Goal: Information Seeking & Learning: Check status

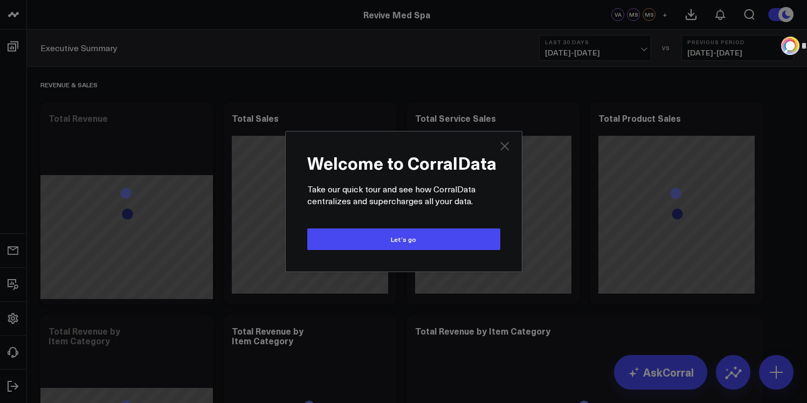
click at [509, 147] on icon "Close" at bounding box center [504, 146] width 13 height 13
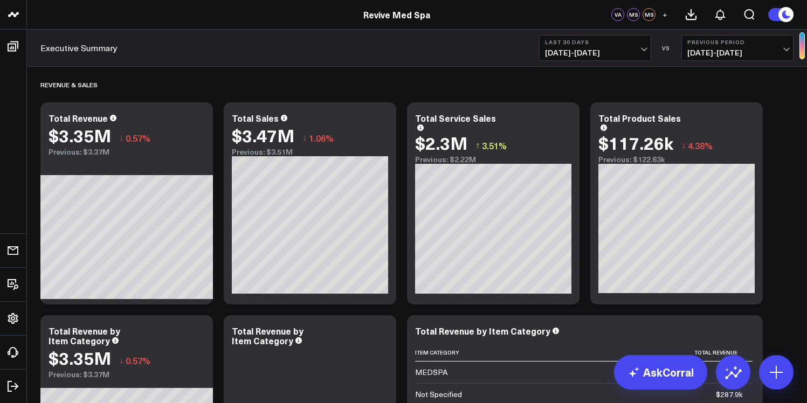
click at [637, 52] on span "[DATE] - [DATE]" at bounding box center [595, 52] width 100 height 9
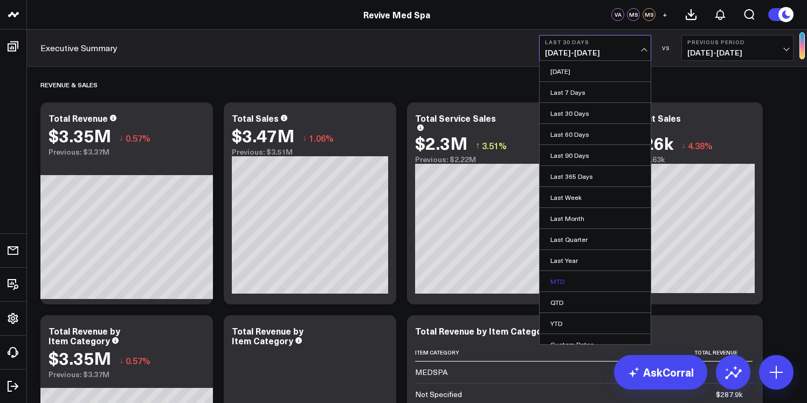
click at [583, 278] on link "MTD" at bounding box center [594, 281] width 111 height 20
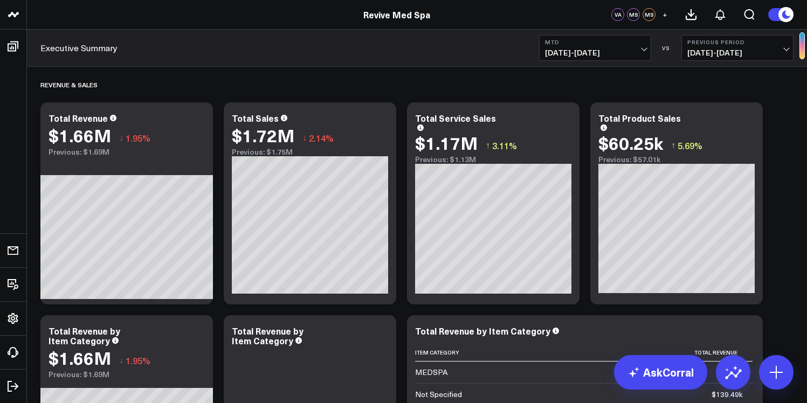
click at [725, 54] on span "[DATE] - [DATE]" at bounding box center [737, 52] width 100 height 9
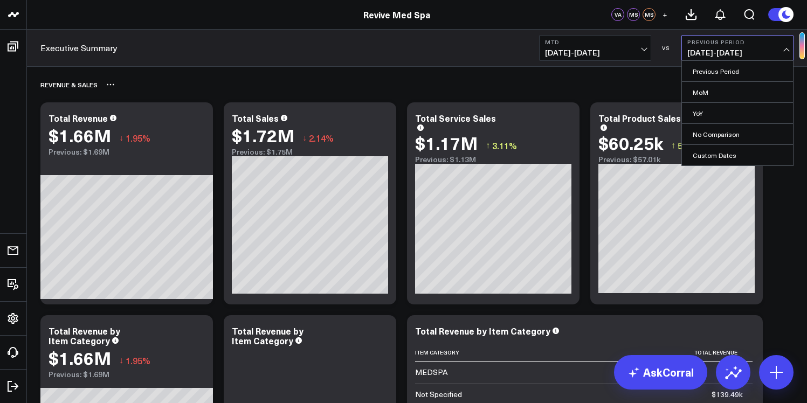
click at [625, 89] on div "Revenue & Sales" at bounding box center [416, 84] width 753 height 25
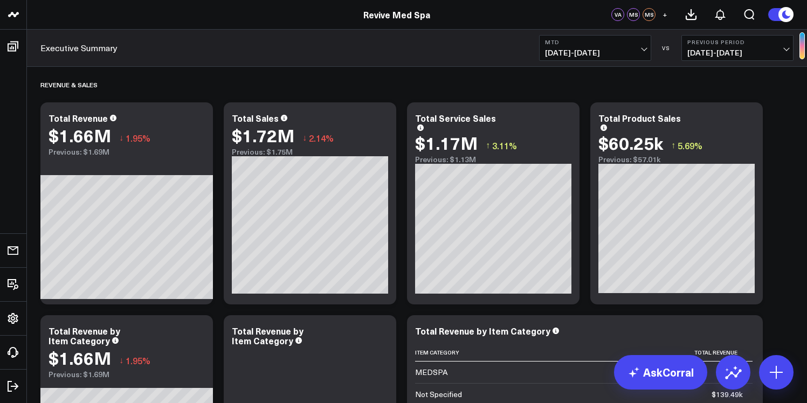
click at [702, 51] on span "[DATE] - [DATE]" at bounding box center [737, 52] width 100 height 9
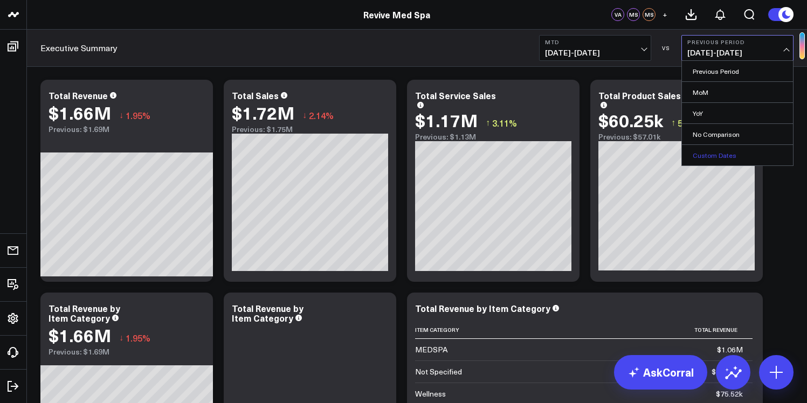
scroll to position [24, 0]
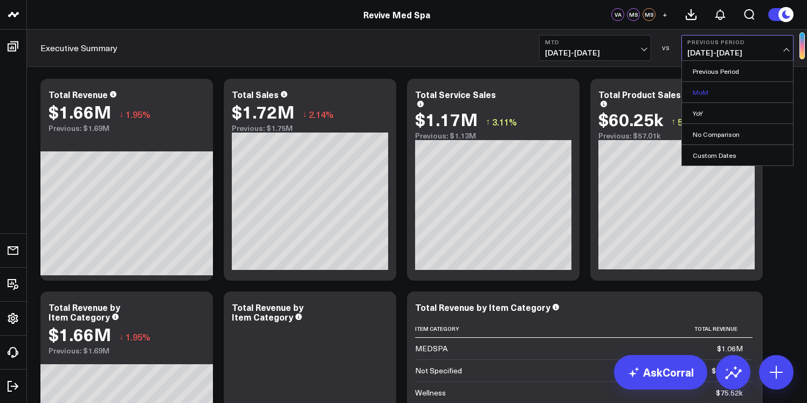
click at [710, 90] on link "MoM" at bounding box center [737, 92] width 111 height 20
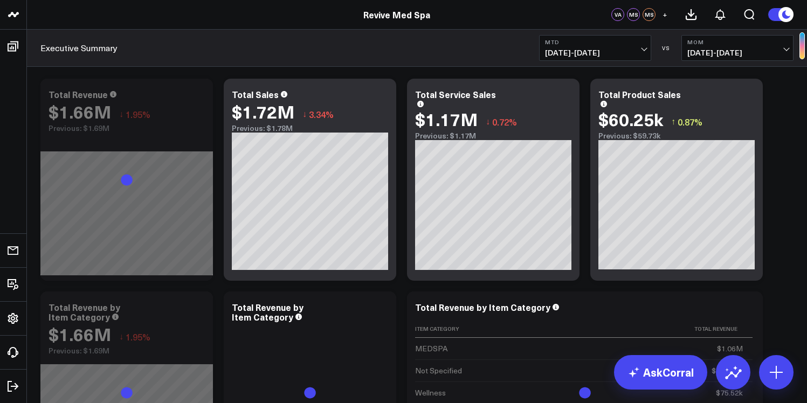
click at [716, 52] on span "[DATE] - [DATE]" at bounding box center [737, 52] width 100 height 9
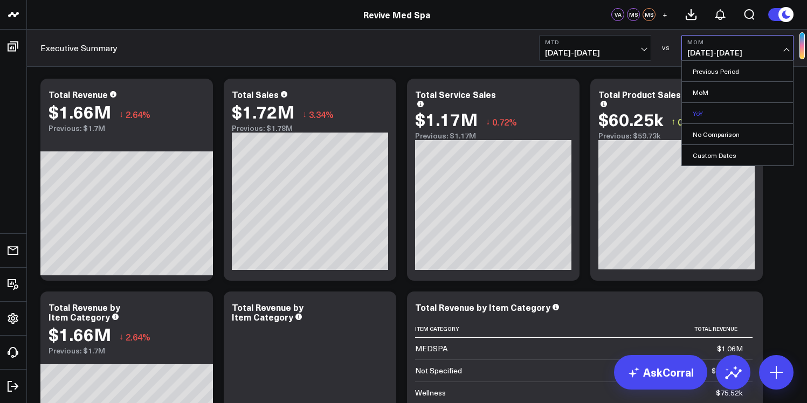
click at [713, 109] on link "YoY" at bounding box center [737, 113] width 111 height 20
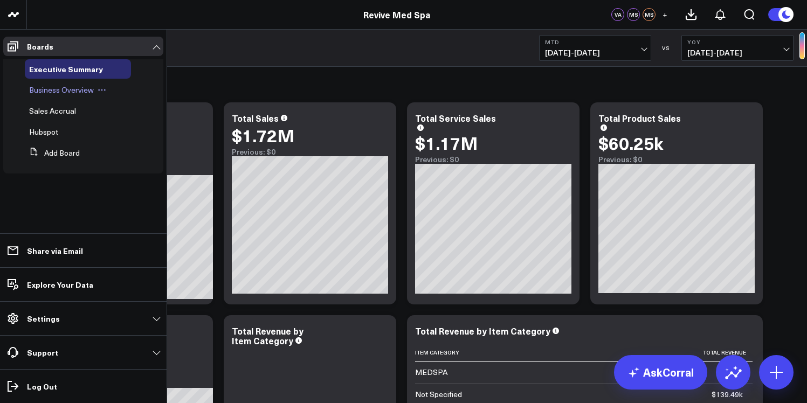
click at [78, 94] on span "Business Overview" at bounding box center [61, 90] width 65 height 10
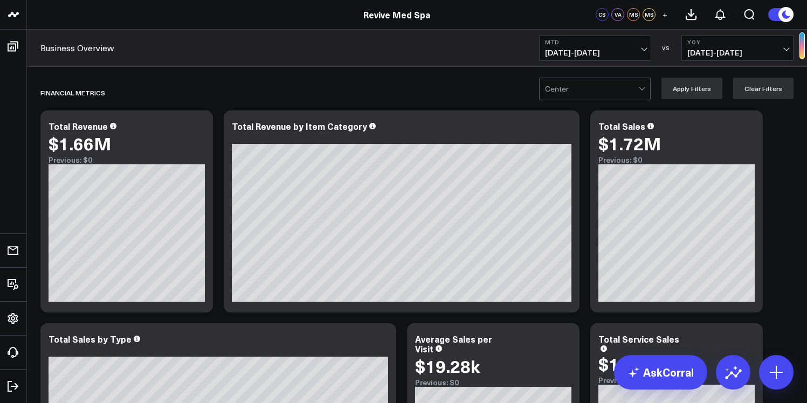
click at [581, 81] on div at bounding box center [591, 89] width 93 height 22
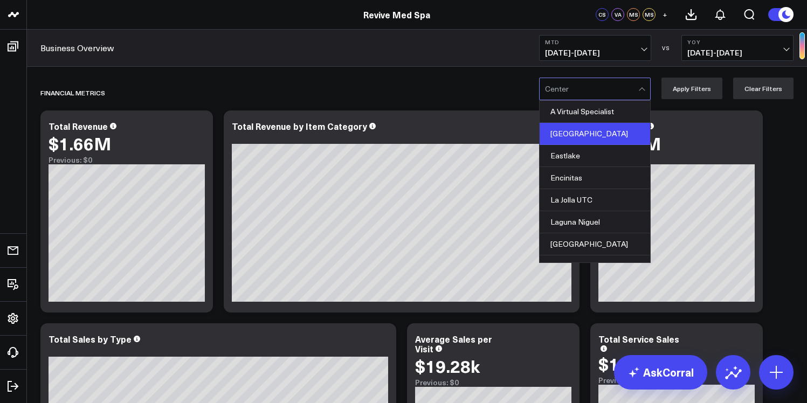
click at [584, 126] on div "[GEOGRAPHIC_DATA]" at bounding box center [594, 134] width 110 height 22
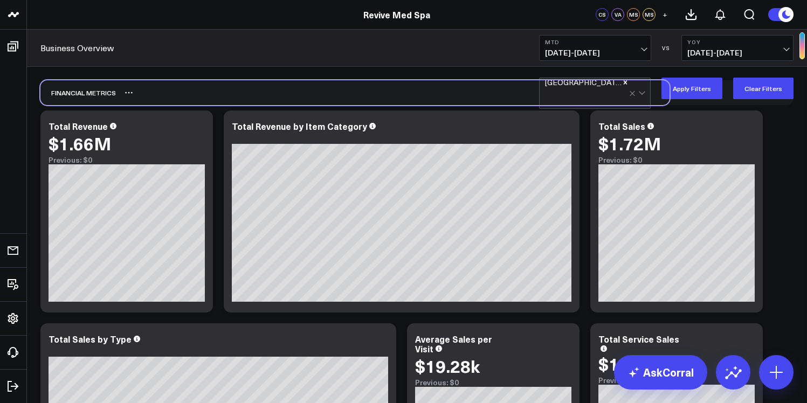
click at [490, 84] on div "FInancial Metrics" at bounding box center [354, 92] width 629 height 25
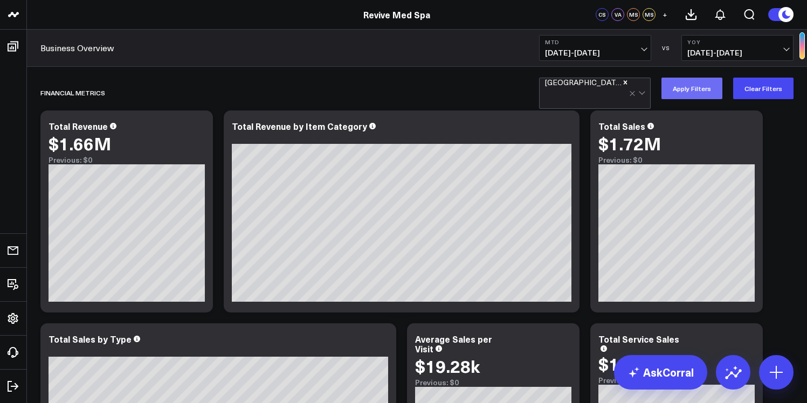
click at [709, 88] on button "Apply Filters" at bounding box center [691, 89] width 61 height 22
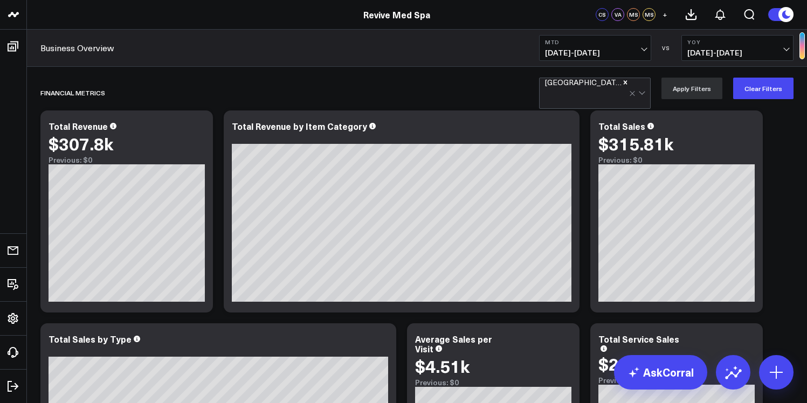
click at [700, 42] on b "YoY" at bounding box center [737, 42] width 100 height 6
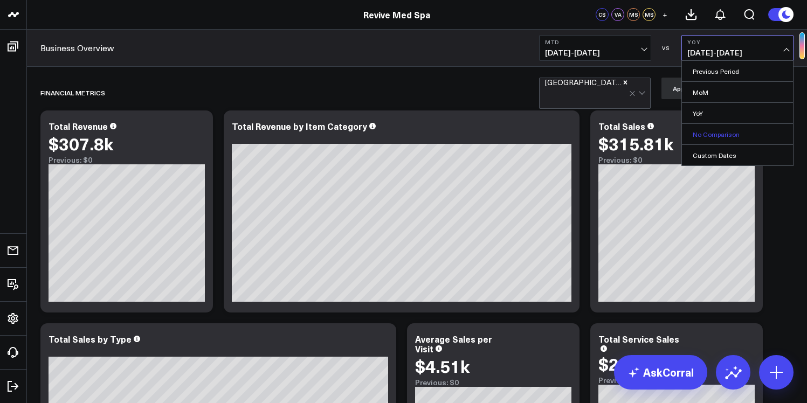
click at [711, 129] on link "No Comparison" at bounding box center [737, 134] width 111 height 20
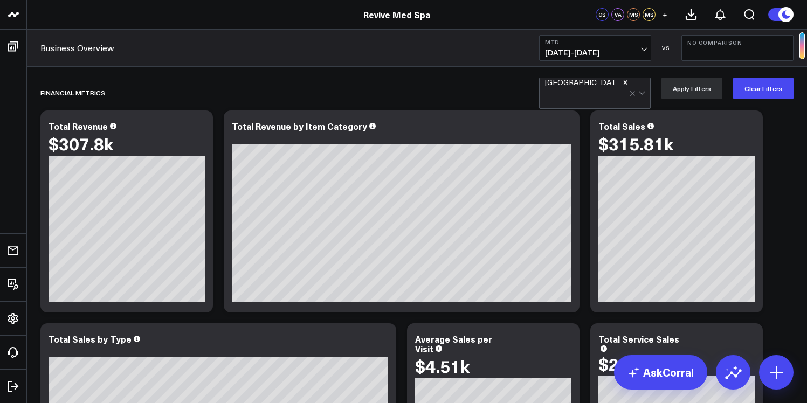
click at [645, 51] on button "MTD [DATE] - [DATE]" at bounding box center [595, 48] width 112 height 26
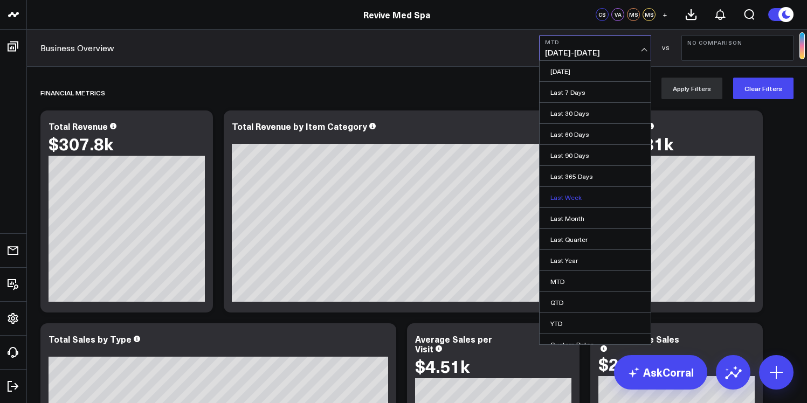
scroll to position [2, 0]
click at [588, 216] on link "Last Month" at bounding box center [594, 216] width 111 height 20
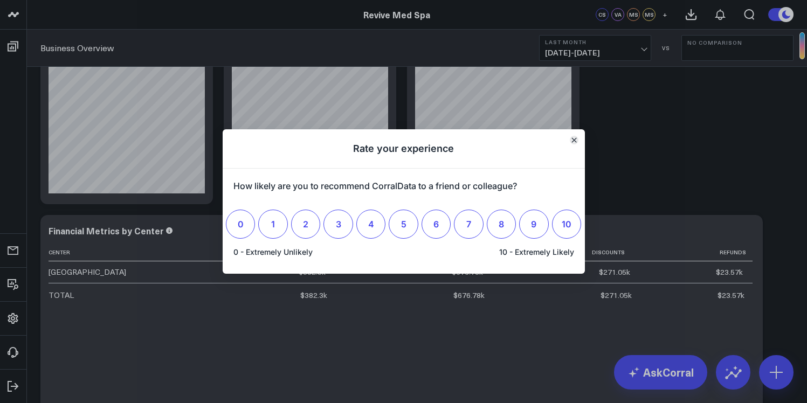
click at [572, 140] on icon "Close" at bounding box center [573, 139] width 5 height 5
